Goal: Information Seeking & Learning: Check status

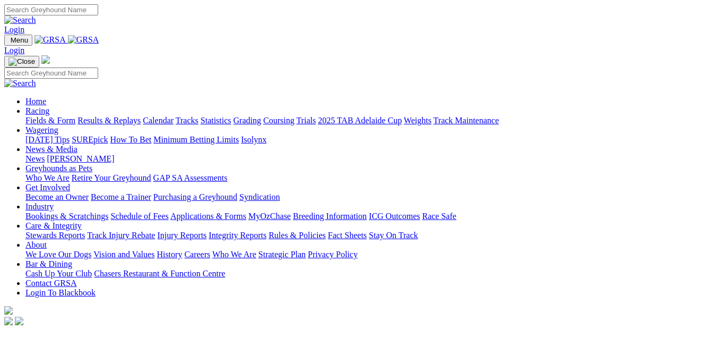
scroll to position [212, 0]
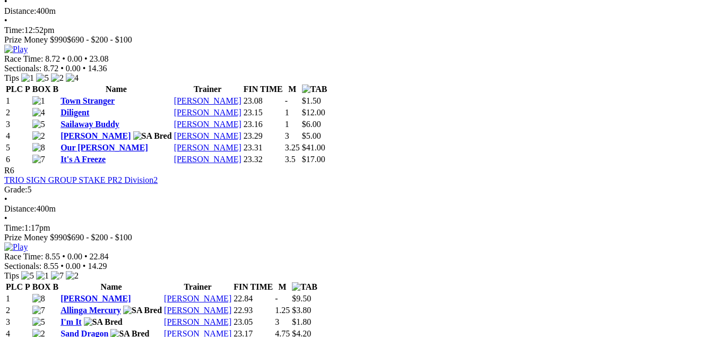
scroll to position [1327, 0]
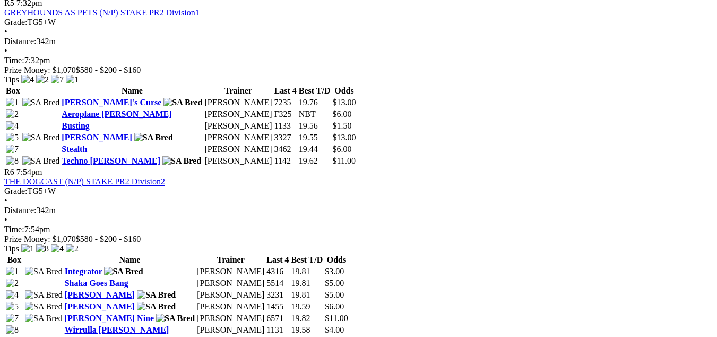
scroll to position [1327, 0]
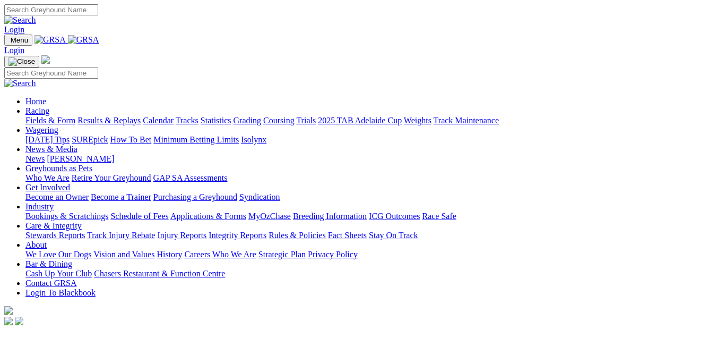
scroll to position [265, 0]
